Goal: Transaction & Acquisition: Obtain resource

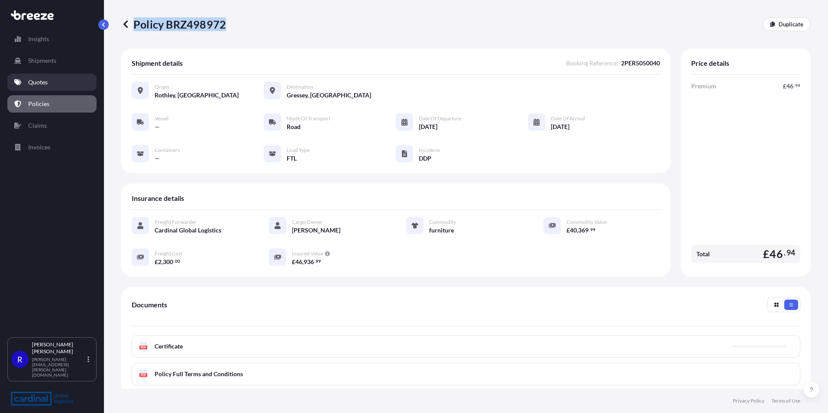
click at [64, 77] on link "Quotes" at bounding box center [51, 82] width 89 height 17
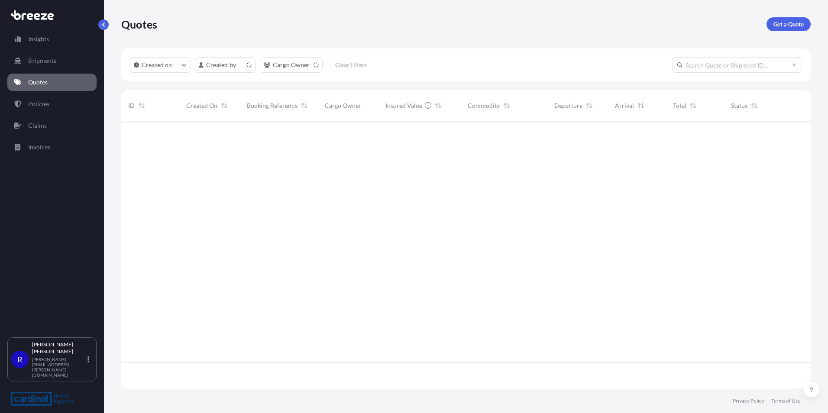
scroll to position [266, 683]
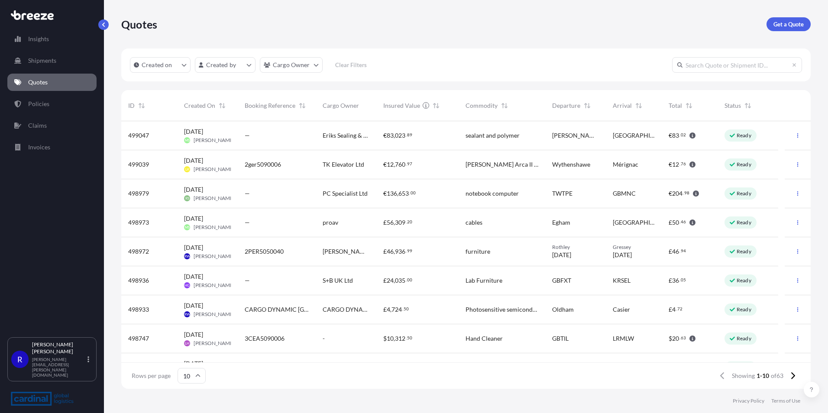
click at [781, 17] on div "Quotes Get a Quote" at bounding box center [466, 24] width 690 height 49
click at [783, 25] on p "Get a Quote" at bounding box center [789, 24] width 30 height 9
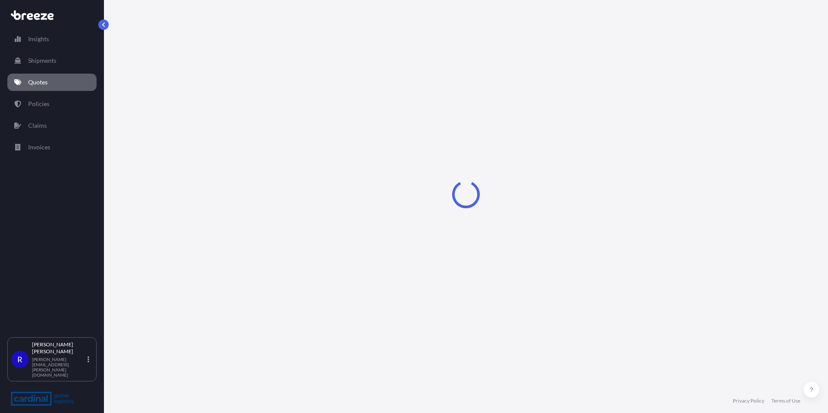
select select "Sea"
select select "1"
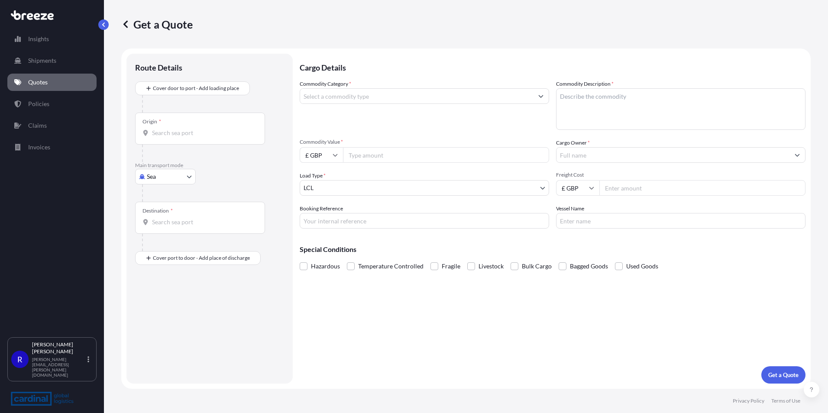
click at [137, 185] on div "Main transport mode Sea Sea Air Road Rail" at bounding box center [209, 182] width 149 height 40
click at [143, 180] on body "Insights Shipments Quotes Policies Claims Invoices R [PERSON_NAME] [PERSON_NAME…" at bounding box center [414, 206] width 828 height 413
click at [166, 237] on div "Road" at bounding box center [166, 231] width 54 height 16
select select "Road"
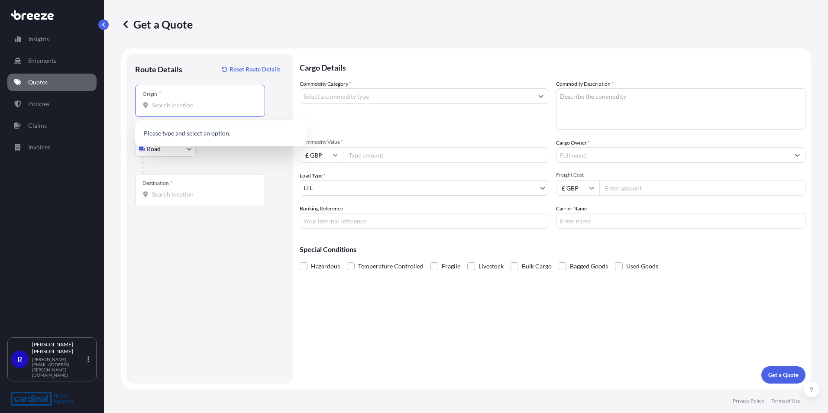
click at [204, 101] on input "Origin *" at bounding box center [203, 105] width 102 height 9
click at [158, 106] on input "Origin *" at bounding box center [203, 105] width 102 height 9
click at [179, 97] on div "Origin *" at bounding box center [200, 101] width 130 height 32
click at [179, 101] on input "Origin * Please select an origin" at bounding box center [203, 105] width 102 height 9
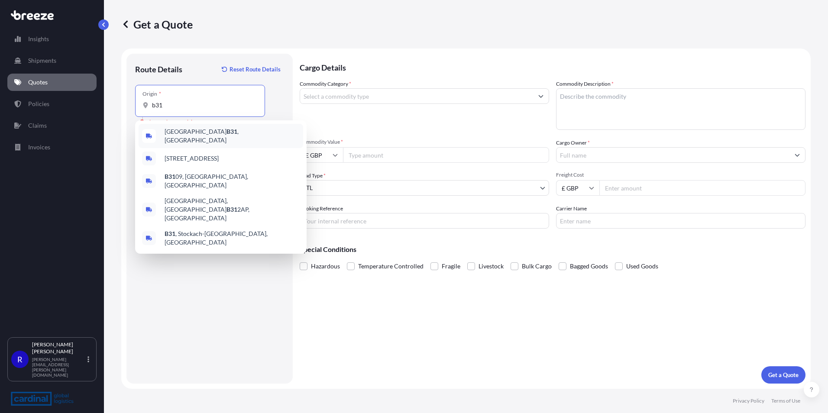
click at [210, 132] on span "Birmingham B31 , [GEOGRAPHIC_DATA]" at bounding box center [232, 135] width 135 height 17
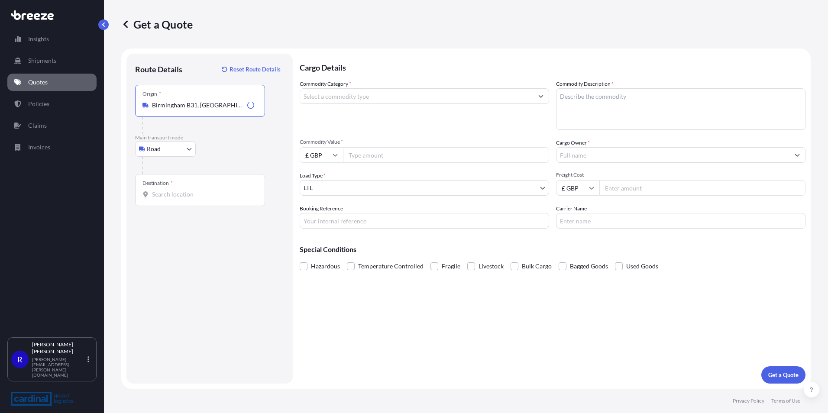
type input "Birmingham B31, [GEOGRAPHIC_DATA]"
click at [190, 191] on input "Destination *" at bounding box center [203, 194] width 102 height 9
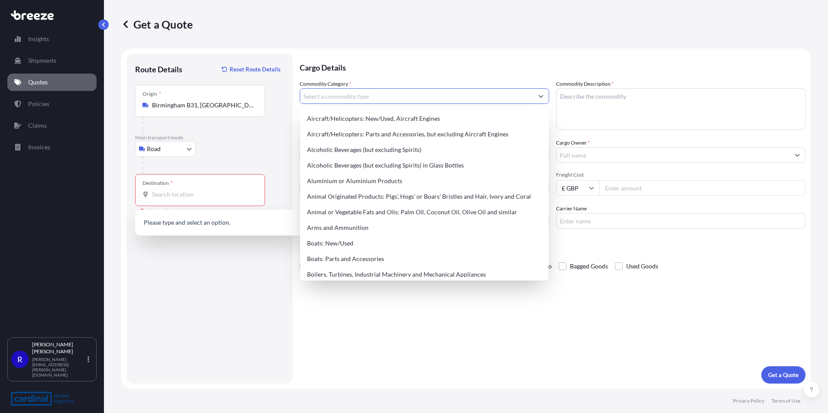
click at [339, 98] on input "Commodity Category *" at bounding box center [416, 96] width 233 height 16
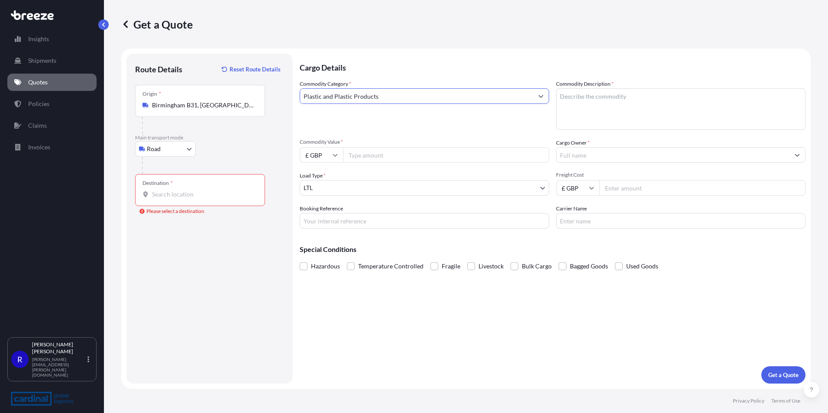
type input "Plastic and Plastic Products"
click at [596, 112] on textarea "Commodity Description *" at bounding box center [681, 109] width 250 height 42
type textarea "plastic pellets"
click at [635, 189] on input "Freight Cost" at bounding box center [703, 188] width 206 height 16
type input "850.00"
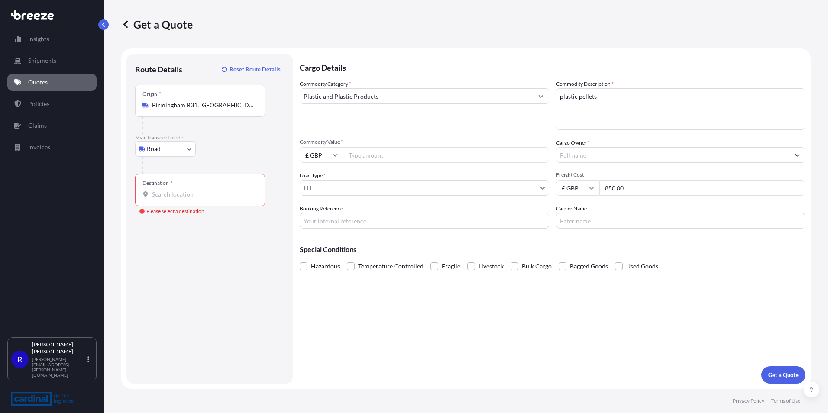
click at [196, 197] on input "Destination * Please select a destination" at bounding box center [203, 194] width 102 height 9
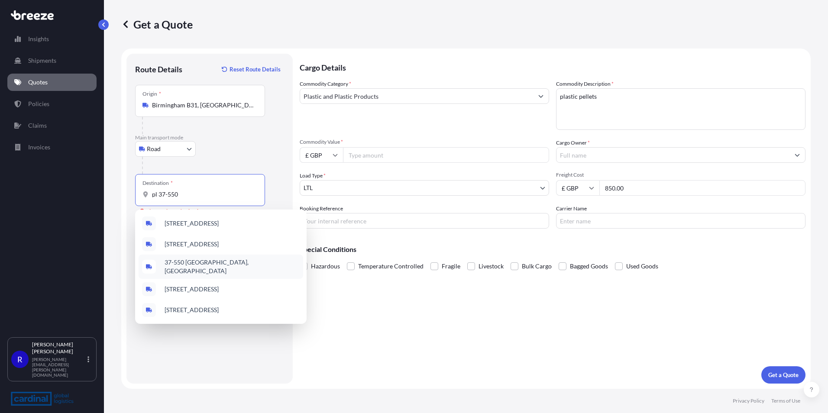
click at [220, 265] on span "37-550 [GEOGRAPHIC_DATA], [GEOGRAPHIC_DATA]" at bounding box center [232, 266] width 135 height 17
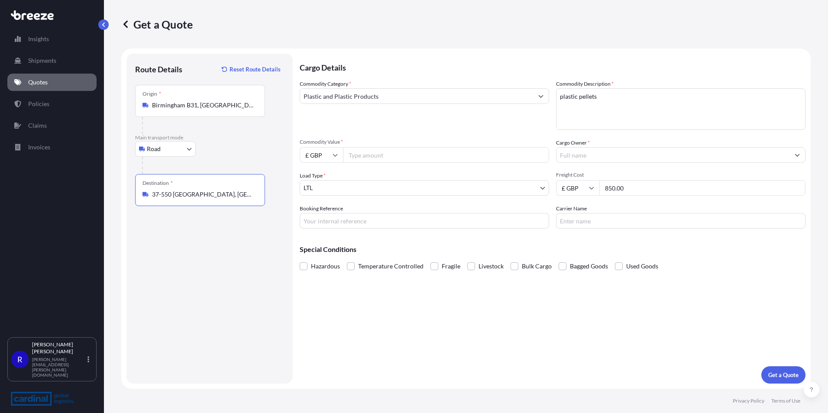
type input "37-550 [GEOGRAPHIC_DATA], [GEOGRAPHIC_DATA]"
click at [325, 226] on input "Booking Reference" at bounding box center [425, 221] width 250 height 16
type input "world options - [GEOGRAPHIC_DATA]"
click at [373, 155] on input "Commodity Value *" at bounding box center [446, 155] width 206 height 16
type input "871.80"
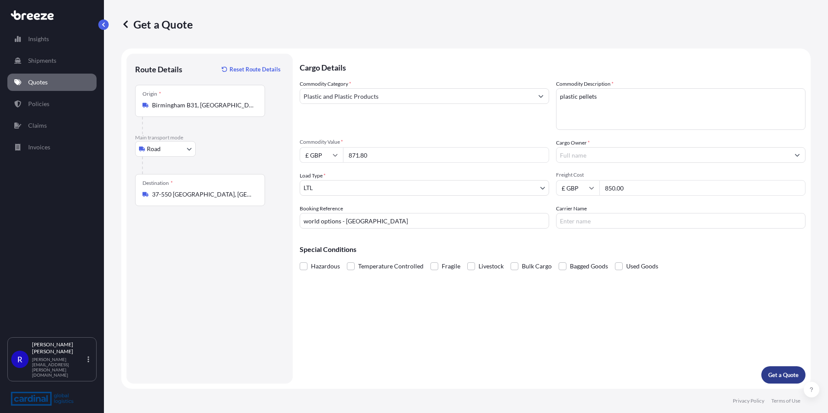
click at [767, 370] on button "Get a Quote" at bounding box center [784, 374] width 44 height 17
click at [617, 153] on input "Cargo Owner *" at bounding box center [673, 155] width 233 height 16
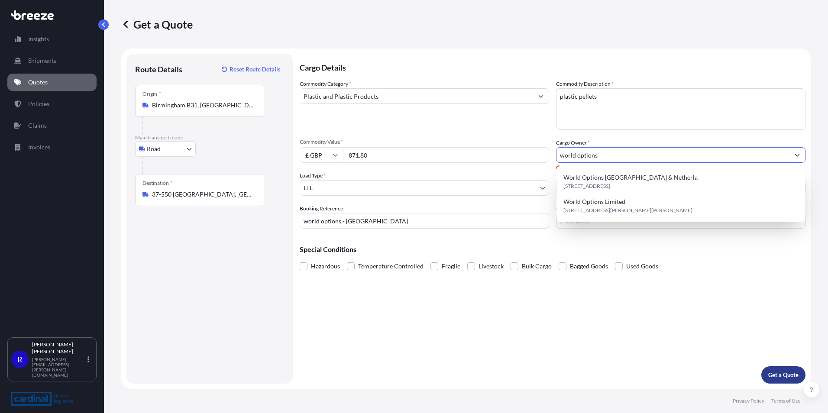
type input "world options"
click at [787, 379] on p "Get a Quote" at bounding box center [783, 375] width 30 height 9
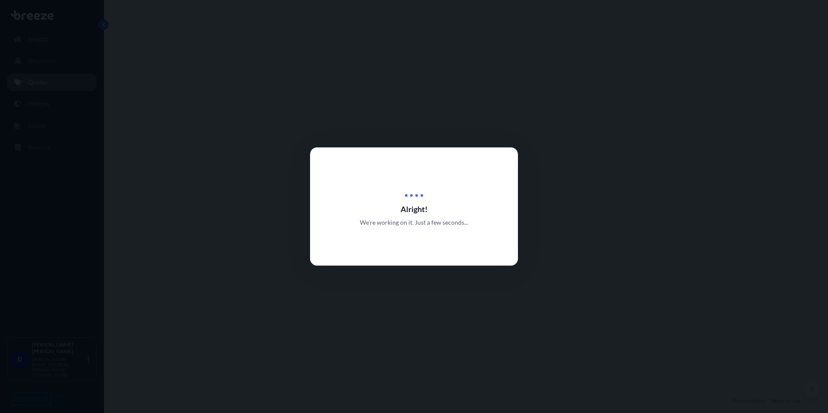
select select "Road"
select select "1"
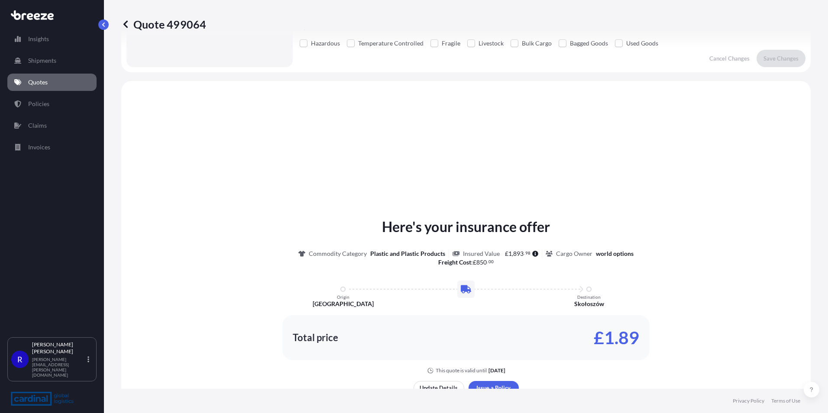
scroll to position [261, 0]
